Goal: Task Accomplishment & Management: Complete application form

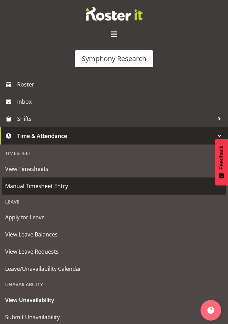
click at [44, 183] on span "Manual Timesheet Entry" at bounding box center [113, 186] width 217 height 10
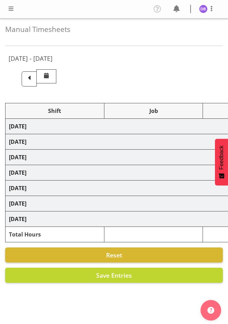
select select "26078"
select select "10587"
select select "47"
select select "26078"
select select "10633"
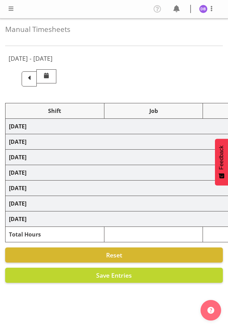
select select "47"
select select "26078"
select select "10587"
select select "47"
select select "26078"
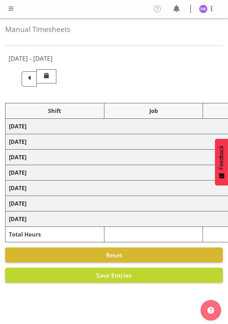
select select "10633"
select select "47"
select select "26078"
select select "10587"
select select "47"
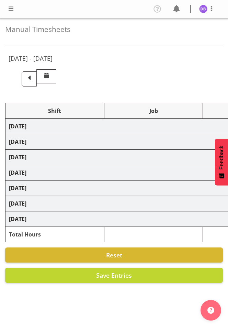
select select "26078"
select select "10633"
select select "47"
select select "26078"
select select "10587"
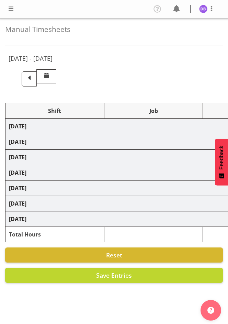
select select "47"
select select "48116"
select select "10631"
select select "48116"
select select "10499"
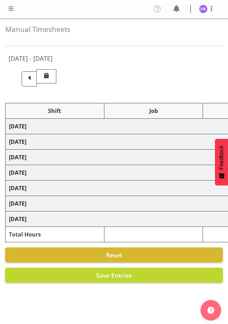
select select "47"
select select "48116"
select select "10499"
select select "47"
select select "26078"
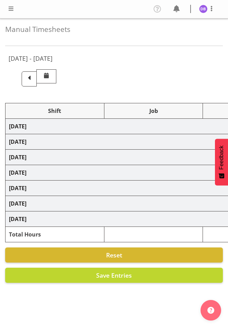
select select "10633"
select select "47"
select select "48116"
select select "10633"
select select "47"
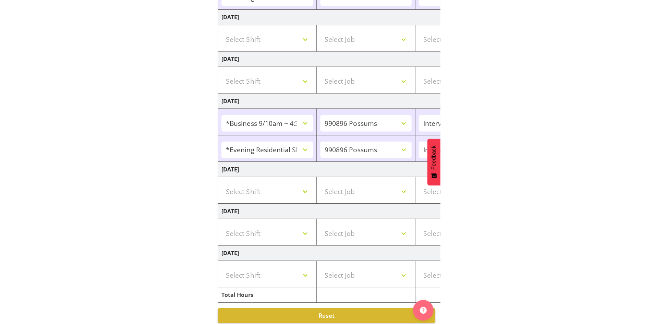
scroll to position [338, 0]
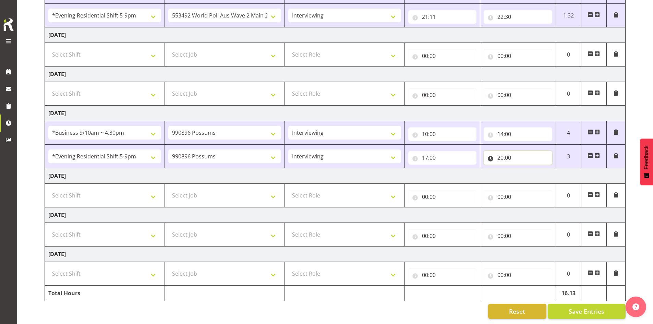
click at [227, 153] on input "20:00" at bounding box center [518, 158] width 69 height 14
click at [227, 169] on select "00 01 02 03 04 05 06 07 08 09 10 11 12 13 14 15 16 17 18 19 20 21 22 23 24 25 2…" at bounding box center [548, 176] width 15 height 14
select select "6"
click at [227, 169] on select "00 01 02 03 04 05 06 07 08 09 10 11 12 13 14 15 16 17 18 19 20 21 22 23 24 25 2…" at bounding box center [548, 176] width 15 height 14
type input "20:06"
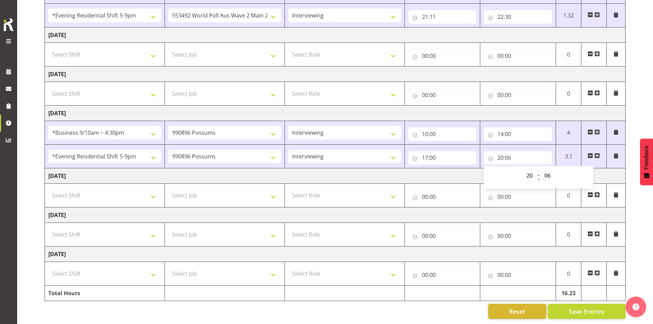
click at [227, 153] on span at bounding box center [597, 155] width 5 height 5
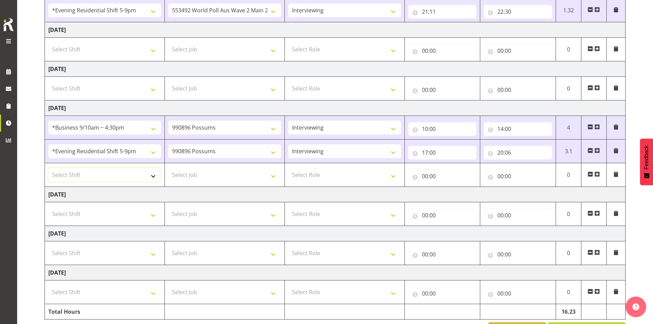
click at [154, 173] on select "Select Shift !!Weekend Residential (Roster IT Shift Label) *Business 9/10am ~ 4…" at bounding box center [104, 175] width 113 height 14
select select "48116"
click at [48, 168] on select "Select Shift !!Weekend Residential (Roster IT Shift Label) *Business 9/10am ~ 4…" at bounding box center [104, 175] width 113 height 14
click at [227, 175] on select "Select Job 550060 IF Admin 553492 World Poll Aus Wave 2 Main 2025 553493 World …" at bounding box center [224, 175] width 113 height 14
select select "10499"
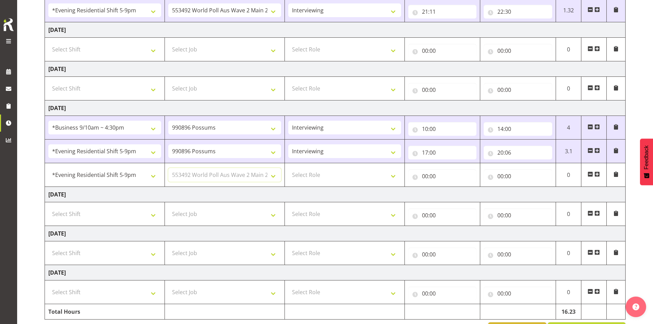
click at [168, 168] on select "Select Job 550060 IF Admin 553492 World Poll Aus Wave 2 Main 2025 553493 World …" at bounding box center [224, 175] width 113 height 14
click at [227, 176] on select "Select Role Briefing Interviewing" at bounding box center [344, 175] width 113 height 14
select select "47"
click at [227, 168] on select "Select Role Briefing Interviewing" at bounding box center [344, 175] width 113 height 14
click at [227, 176] on input "00:00" at bounding box center [443, 176] width 69 height 14
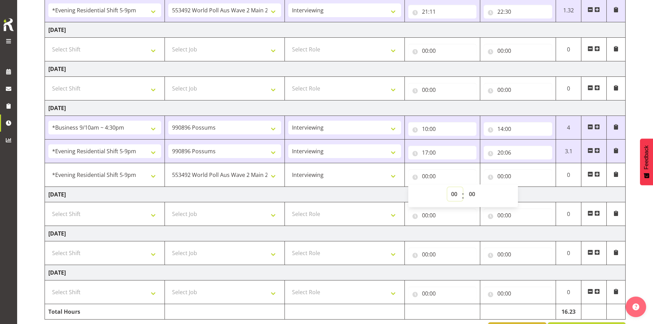
click at [227, 192] on select "00 01 02 03 04 05 06 07 08 09 10 11 12 13 14 15 16 17 18 19 20 21 22 23" at bounding box center [455, 194] width 15 height 14
select select "20"
click at [227, 187] on select "00 01 02 03 04 05 06 07 08 09 10 11 12 13 14 15 16 17 18 19 20 21 22 23" at bounding box center [455, 194] width 15 height 14
type input "20:00"
click at [227, 192] on select "00 01 02 03 04 05 06 07 08 09 10 11 12 13 14 15 16 17 18 19 20 21 22 23 24 25 2…" at bounding box center [473, 194] width 15 height 14
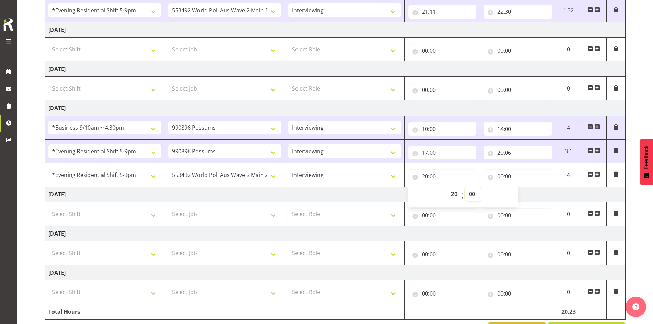
select select "36"
click at [227, 187] on select "00 01 02 03 04 05 06 07 08 09 10 11 12 13 14 15 16 17 18 19 20 21 22 23 24 25 2…" at bounding box center [473, 194] width 15 height 14
type input "20:36"
click at [227, 177] on input "00:00" at bounding box center [518, 176] width 69 height 14
click at [227, 192] on select "00 01 02 03 04 05 06 07 08 09 10 11 12 13 14 15 16 17 18 19 20 21 22 23" at bounding box center [530, 194] width 15 height 14
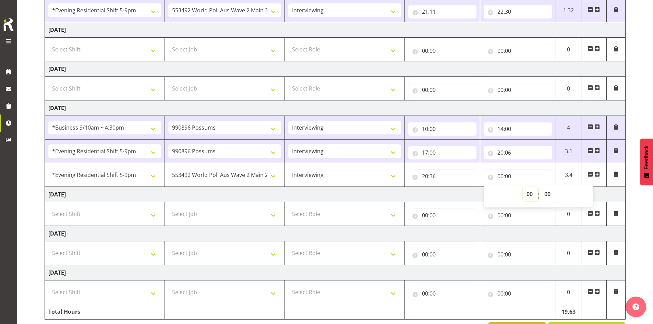
select select "22"
click at [227, 187] on select "00 01 02 03 04 05 06 07 08 09 10 11 12 13 14 15 16 17 18 19 20 21 22 23" at bounding box center [530, 194] width 15 height 14
type input "22:00"
click at [227, 192] on select "00 01 02 03 04 05 06 07 08 09 10 11 12 13 14 15 16 17 18 19 20 21 22 23 24 25 2…" at bounding box center [548, 194] width 15 height 14
select select "30"
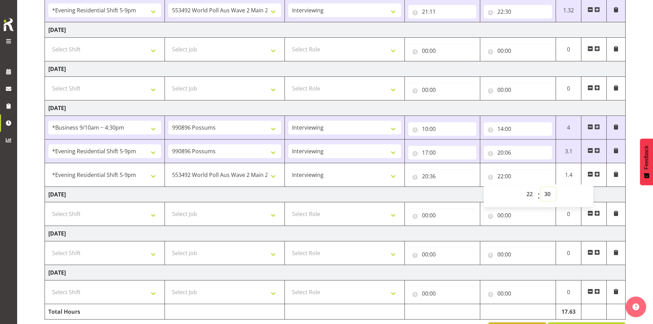
click at [227, 187] on select "00 01 02 03 04 05 06 07 08 09 10 11 12 13 14 15 16 17 18 19 20 21 22 23 24 25 2…" at bounding box center [548, 194] width 15 height 14
type input "22:30"
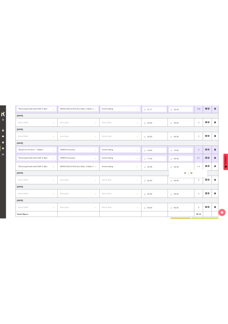
scroll to position [362, 0]
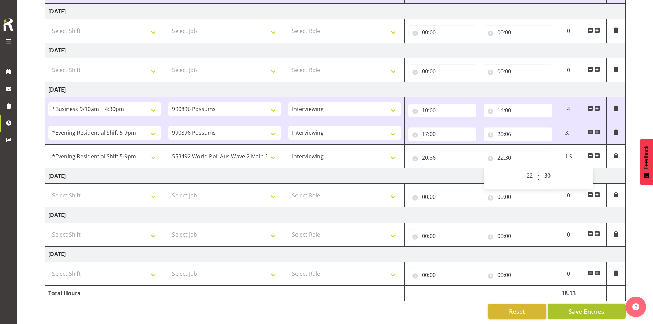
click at [227, 307] on span "Save Entries" at bounding box center [587, 311] width 36 height 9
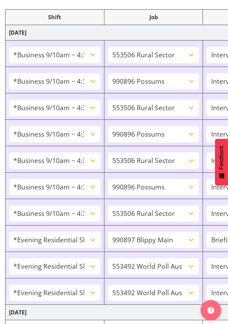
scroll to position [0, 0]
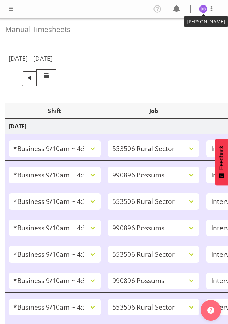
click at [204, 10] on img at bounding box center [203, 9] width 8 height 8
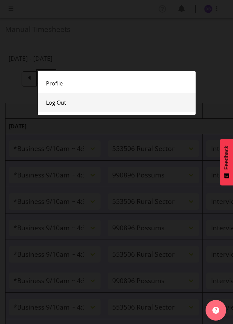
click at [60, 101] on link "Log Out" at bounding box center [117, 102] width 158 height 19
